Goal: Task Accomplishment & Management: Manage account settings

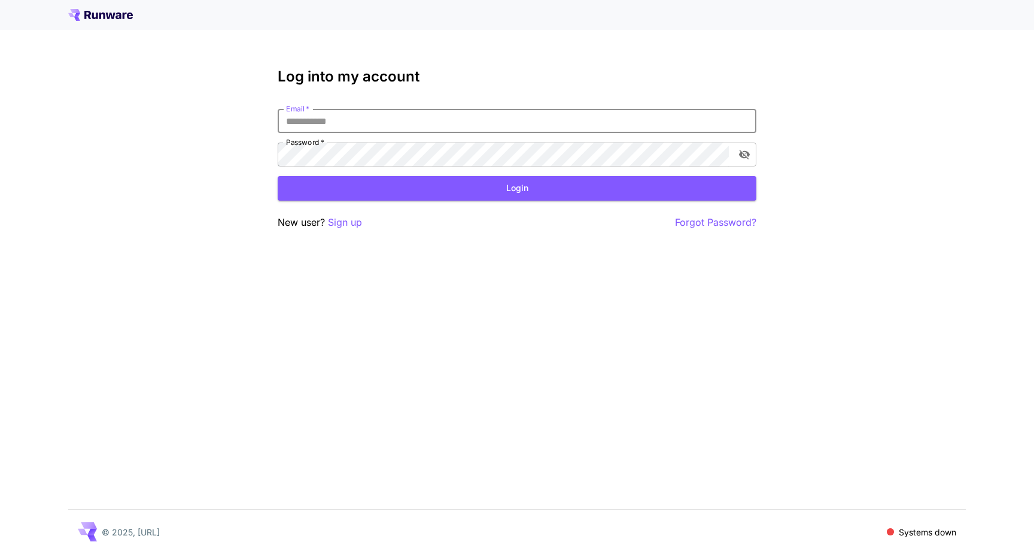
click at [372, 363] on div "Log into my account Email   * Email   * Password   * Password   * Login New use…" at bounding box center [517, 277] width 1034 height 554
click at [399, 121] on input "Email   *" at bounding box center [517, 121] width 479 height 24
click at [594, 60] on div "Log into my account Email   * Email   * Password   * Password   * Login New use…" at bounding box center [517, 277] width 1034 height 554
type input "**********"
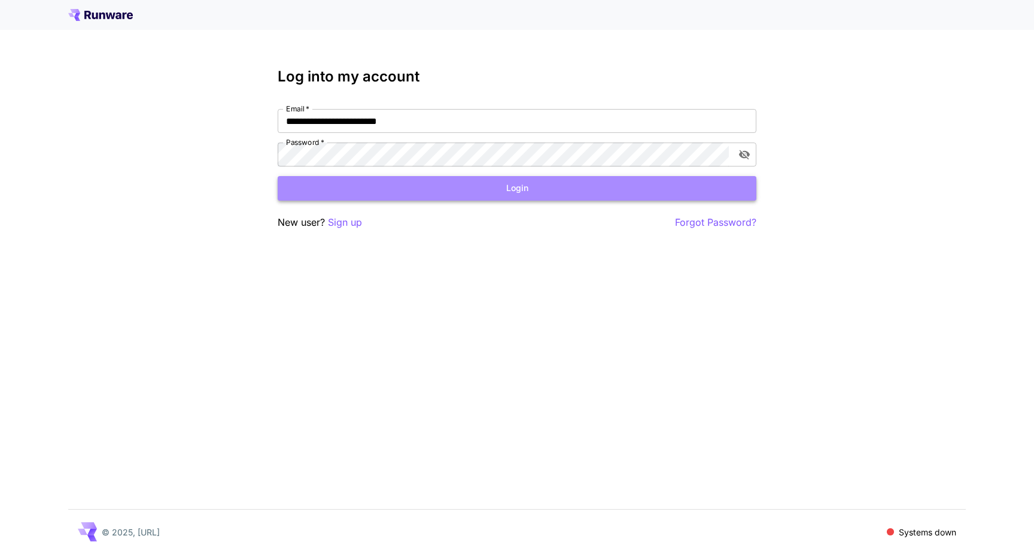
click at [402, 189] on button "Login" at bounding box center [517, 188] width 479 height 25
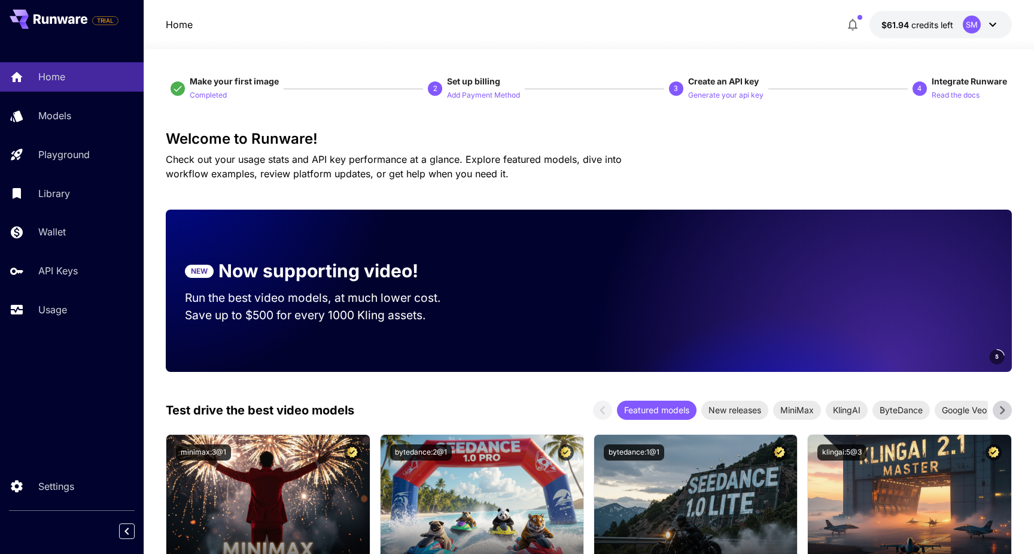
click at [919, 27] on span "credits left" at bounding box center [932, 25] width 42 height 10
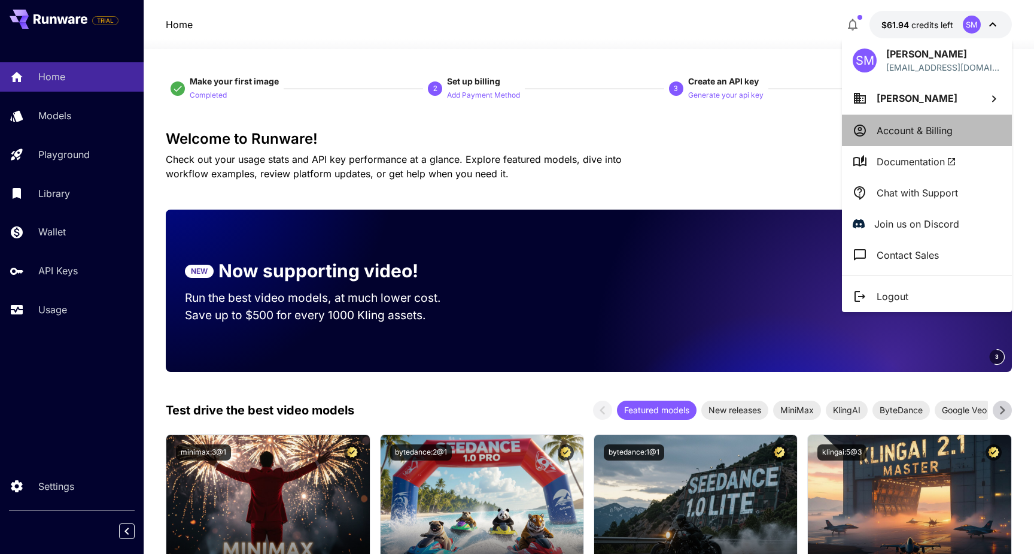
click at [879, 140] on li "Account & Billing" at bounding box center [927, 130] width 170 height 31
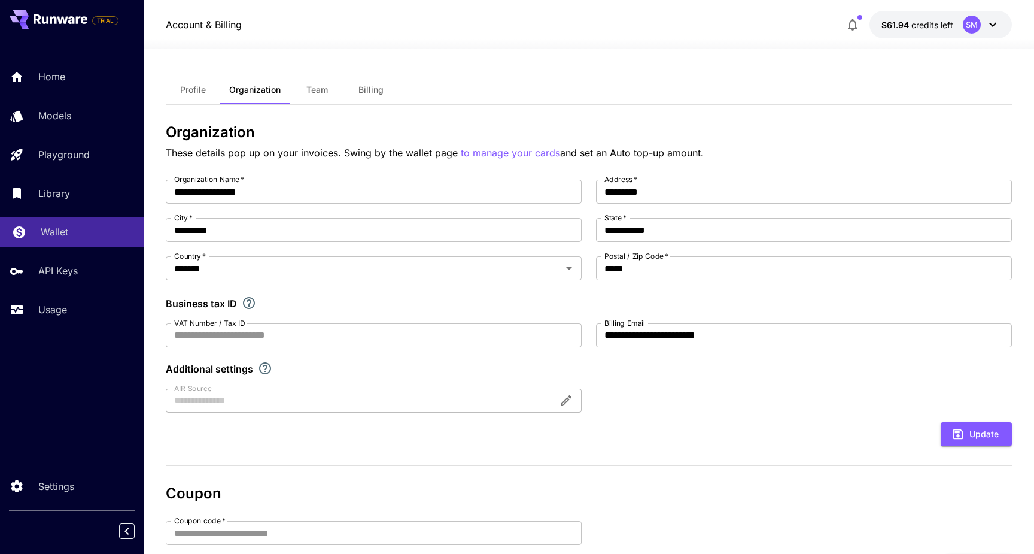
click at [68, 243] on link "Wallet" at bounding box center [72, 231] width 144 height 29
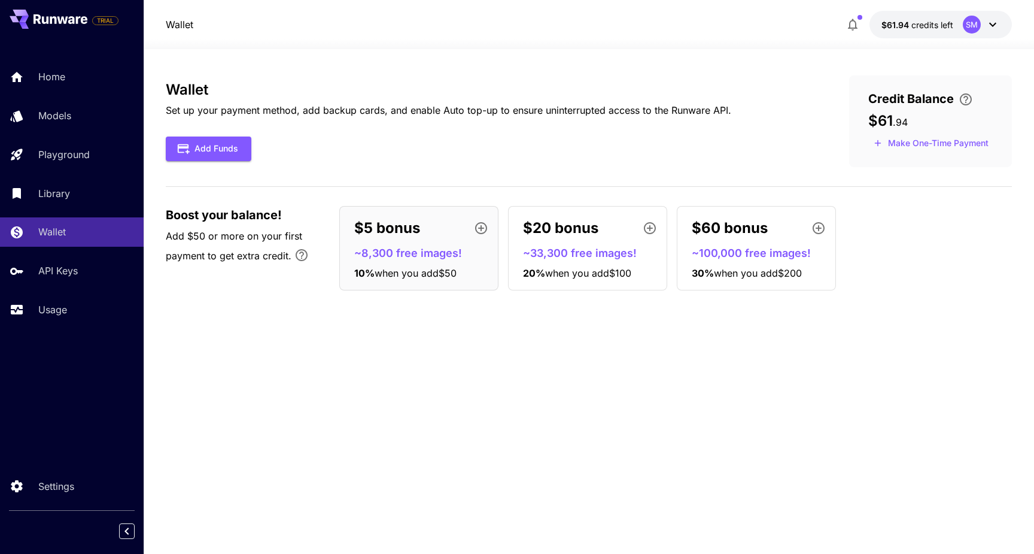
click at [728, 237] on p "$60 bonus" at bounding box center [730, 228] width 76 height 22
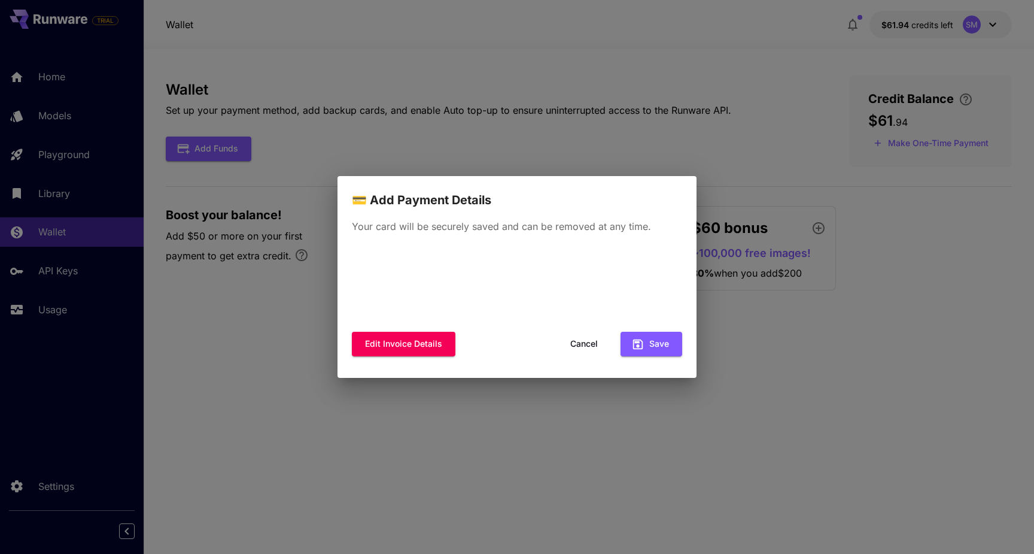
click at [796, 351] on div "💳 Add Payment Details Your card will be securely saved and can be removed at an…" at bounding box center [517, 277] width 1034 height 554
click at [400, 166] on div "💳 Add Payment Details Your card will be securely saved and can be removed at an…" at bounding box center [517, 277] width 1034 height 554
click at [463, 171] on div "💳 Add Payment Details Your card will be securely saved and can be removed at an…" at bounding box center [517, 277] width 1034 height 554
click at [594, 336] on button "Cancel" at bounding box center [584, 344] width 54 height 25
